Goal: Check status

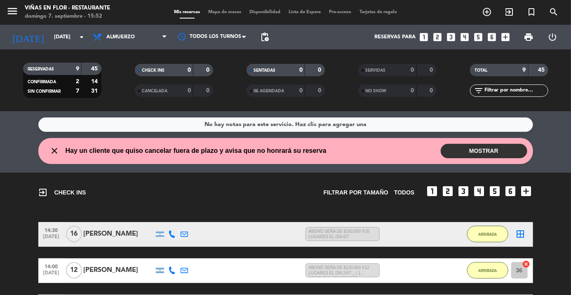
scroll to position [245, 0]
click at [17, 16] on icon "menu" at bounding box center [12, 11] width 12 height 12
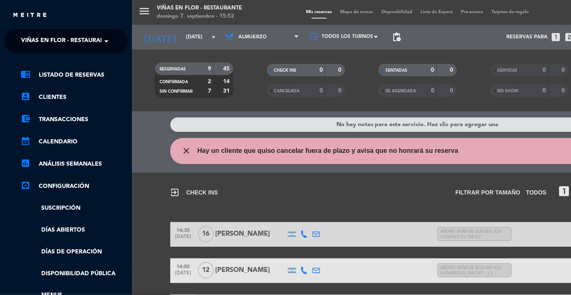
click at [104, 49] on span at bounding box center [108, 41] width 14 height 17
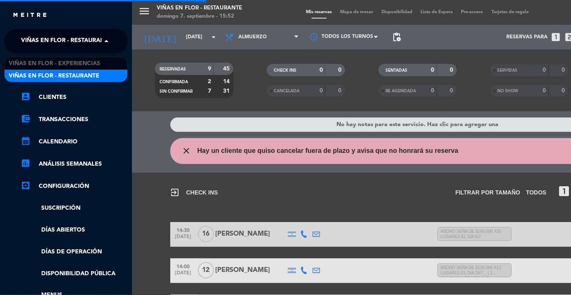
click at [82, 63] on span "Viñas en Flor - Experiencias" at bounding box center [55, 63] width 92 height 9
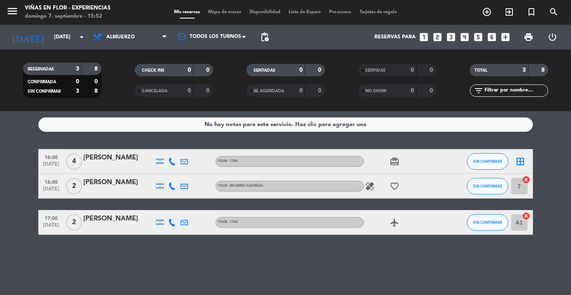
click at [131, 98] on div "CHECK INS 0 0 CANCELADA 0 0" at bounding box center [174, 80] width 112 height 45
click at [172, 158] on icon at bounding box center [172, 161] width 7 height 7
click at [14, 5] on icon "menu" at bounding box center [12, 11] width 12 height 12
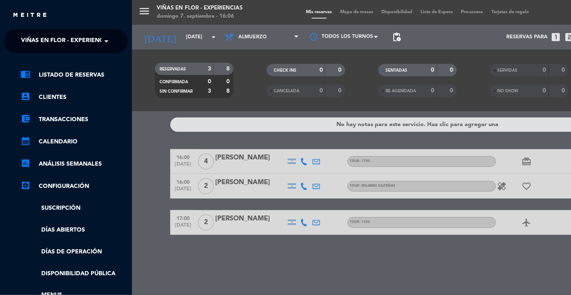
click at [99, 38] on span "Viñas en Flor - Experiencias" at bounding box center [67, 41] width 92 height 17
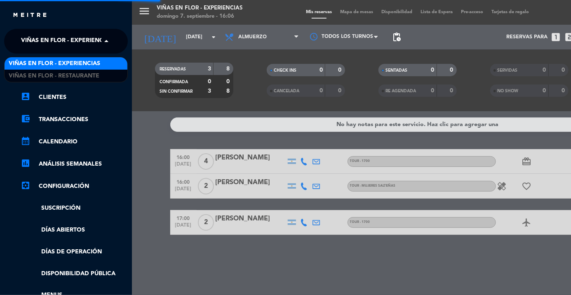
click at [104, 73] on div "Viñas en Flor - Restaurante" at bounding box center [66, 76] width 123 height 12
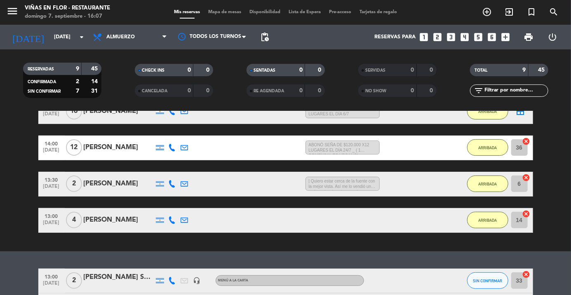
scroll to position [0, 0]
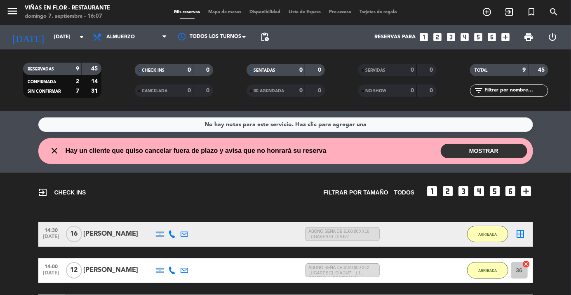
click at [11, 11] on icon "menu" at bounding box center [12, 11] width 12 height 12
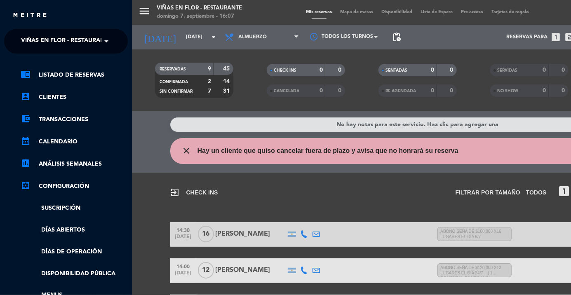
click at [98, 39] on span "Viñas en Flor - Restaurante" at bounding box center [66, 41] width 91 height 17
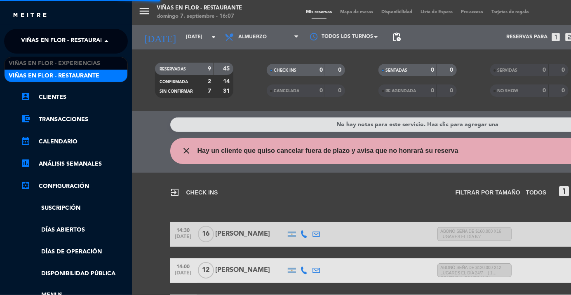
click at [101, 57] on div "Viñas en Flor - Experiencias" at bounding box center [66, 63] width 123 height 12
